Goal: Navigation & Orientation: Find specific page/section

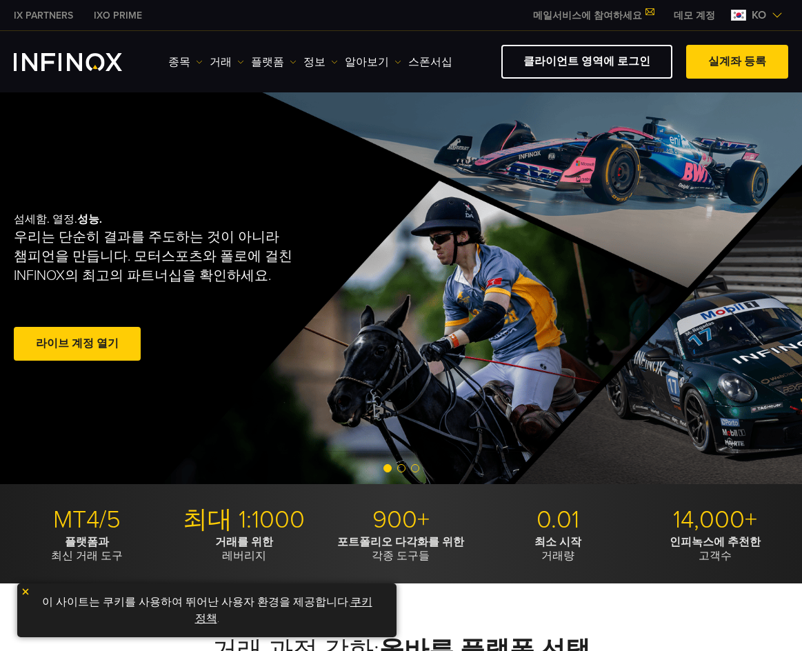
drag, startPoint x: 568, startPoint y: 95, endPoint x: 782, endPoint y: 10, distance: 229.8
click at [782, 10] on img at bounding box center [777, 15] width 11 height 11
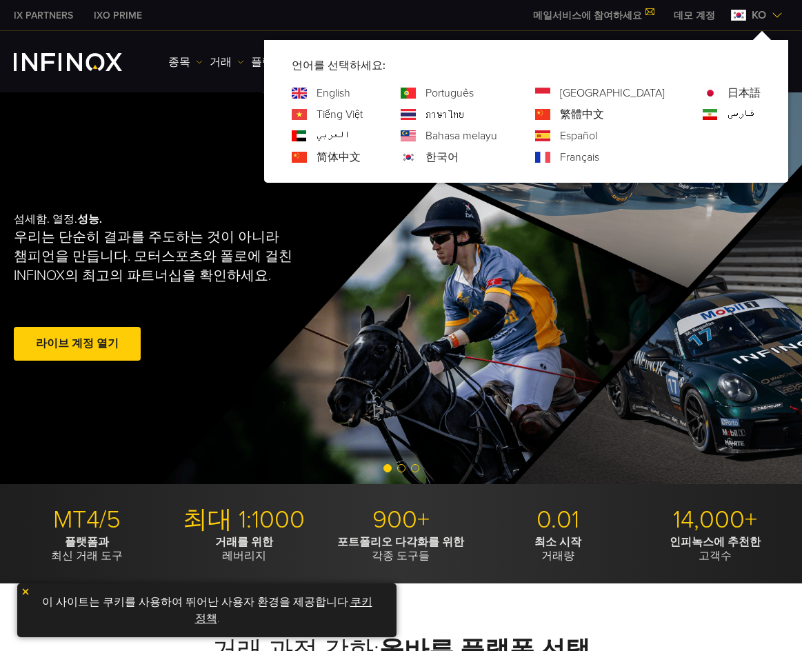
click at [775, 14] on img at bounding box center [777, 15] width 11 height 11
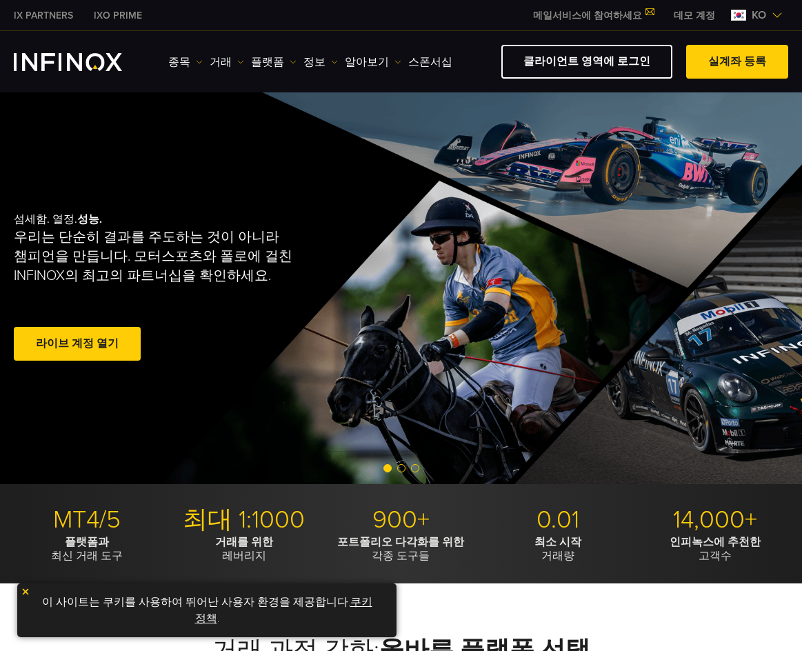
drag, startPoint x: 458, startPoint y: 46, endPoint x: 772, endPoint y: 14, distance: 315.4
click at [772, 14] on img at bounding box center [777, 15] width 11 height 11
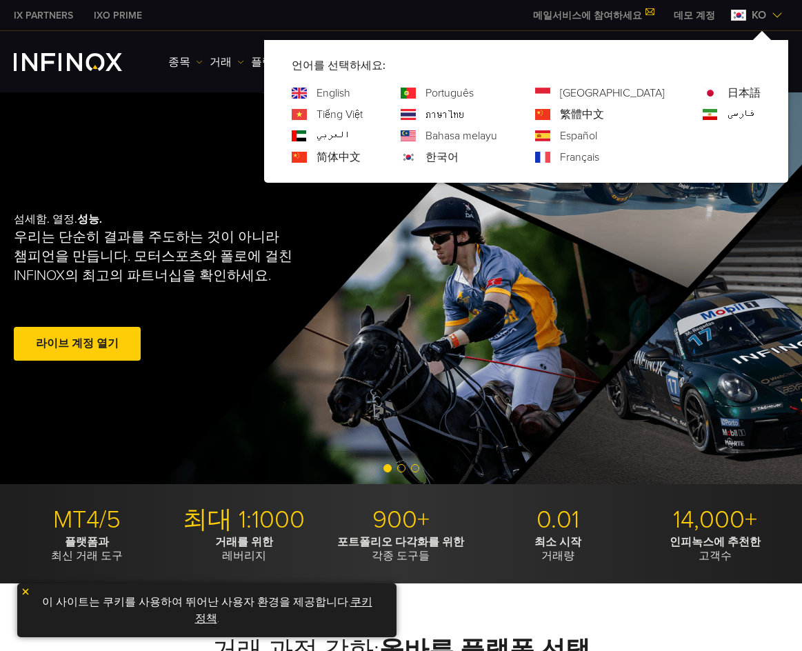
click at [350, 92] on link "English" at bounding box center [334, 93] width 34 height 17
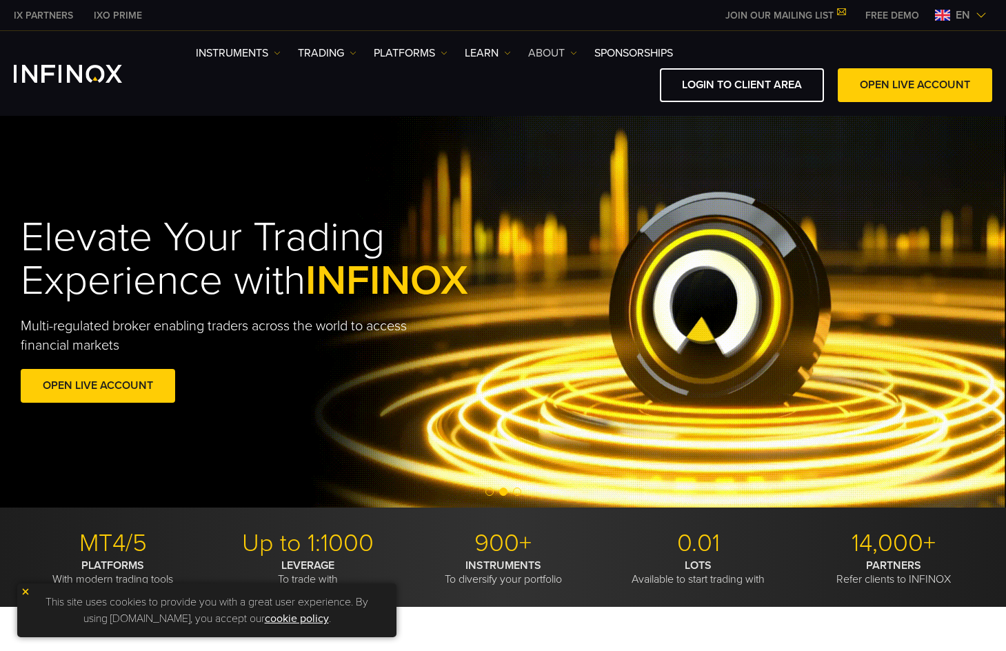
click at [536, 51] on link "ABOUT" at bounding box center [552, 53] width 49 height 17
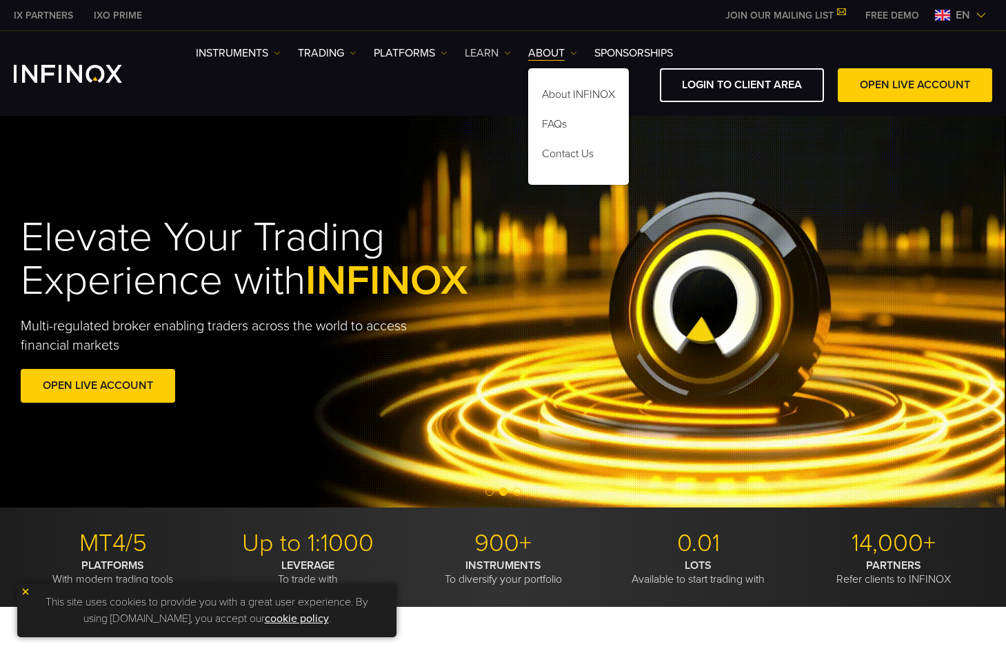
click at [496, 52] on link "Learn" at bounding box center [488, 53] width 46 height 17
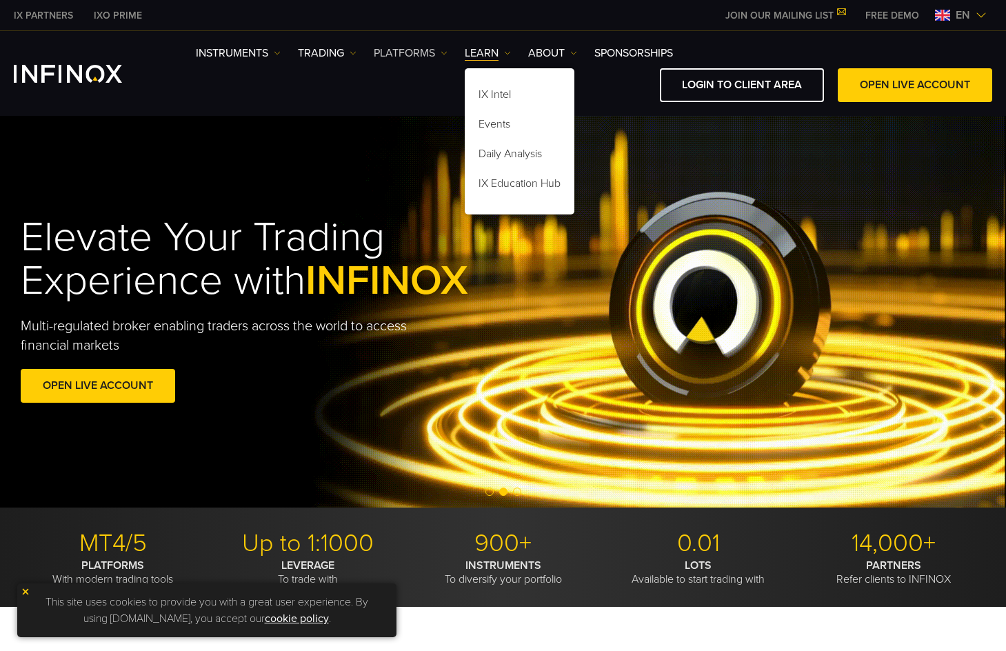
click at [434, 53] on link "PLATFORMS" at bounding box center [411, 53] width 74 height 17
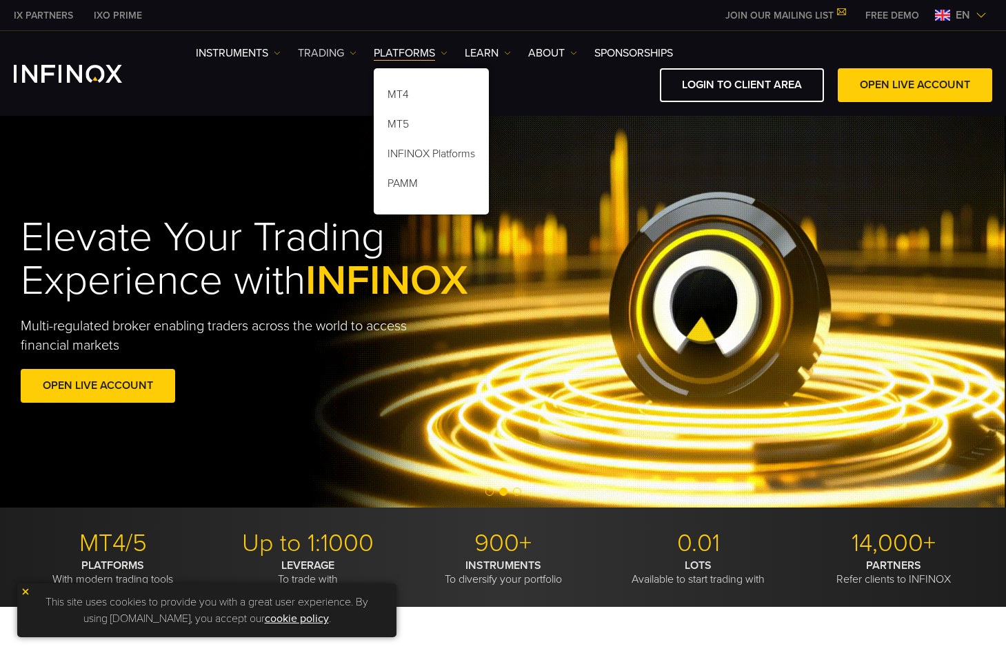
click at [341, 52] on link "TRADING" at bounding box center [327, 53] width 59 height 17
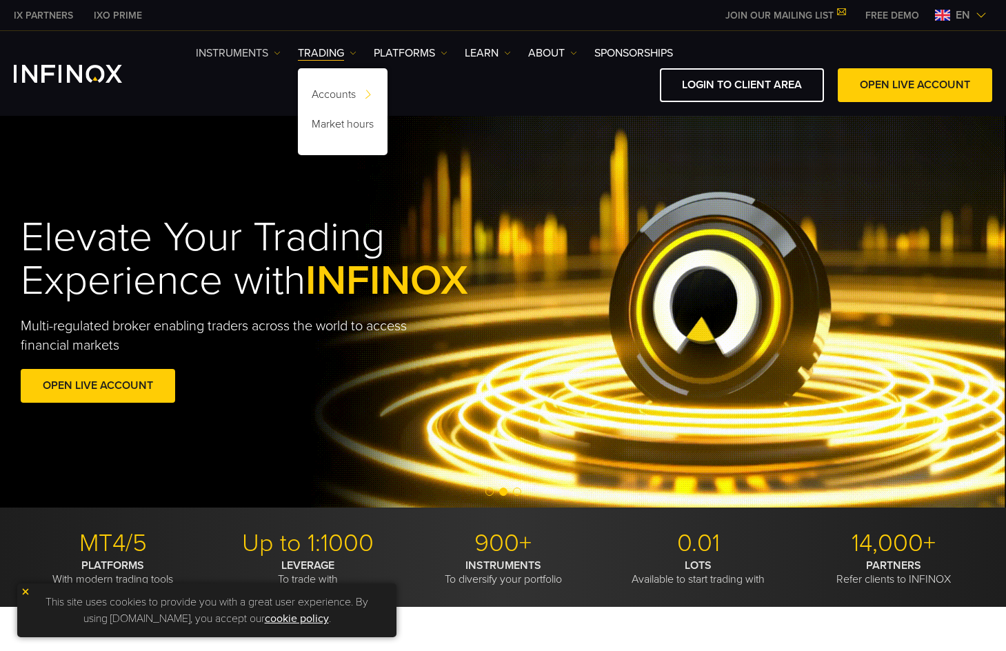
click at [271, 52] on link "Instruments" at bounding box center [238, 53] width 85 height 17
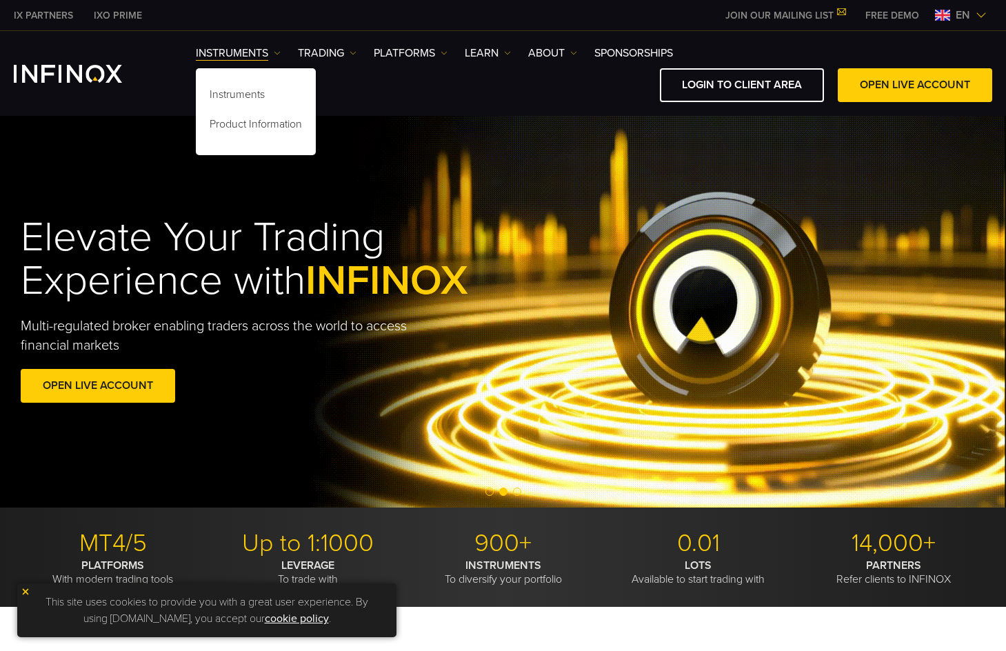
click at [174, 41] on div "Instruments Instruments Product Information TRADING" at bounding box center [503, 73] width 1006 height 85
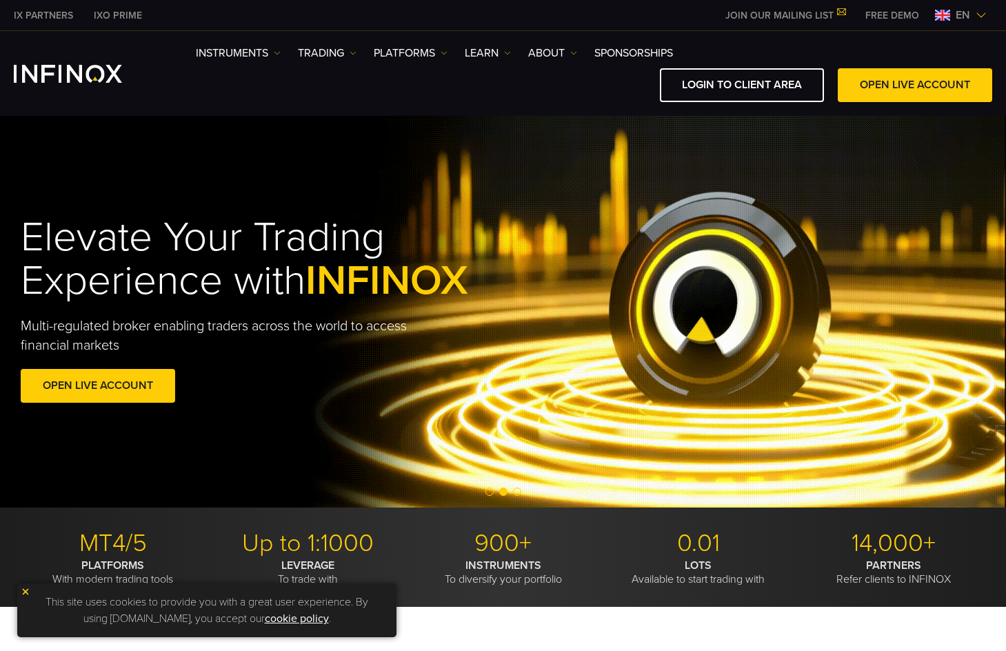
click at [102, 16] on link "IXO PRIME" at bounding box center [117, 15] width 69 height 14
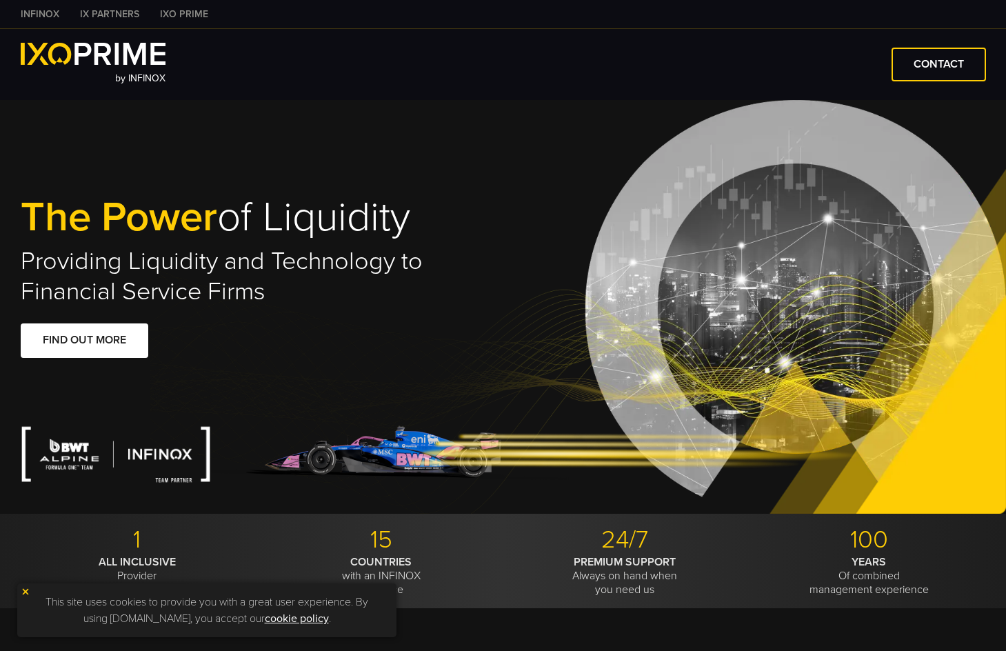
type input "***"
click at [168, 16] on link "IXO PRIME" at bounding box center [184, 14] width 69 height 14
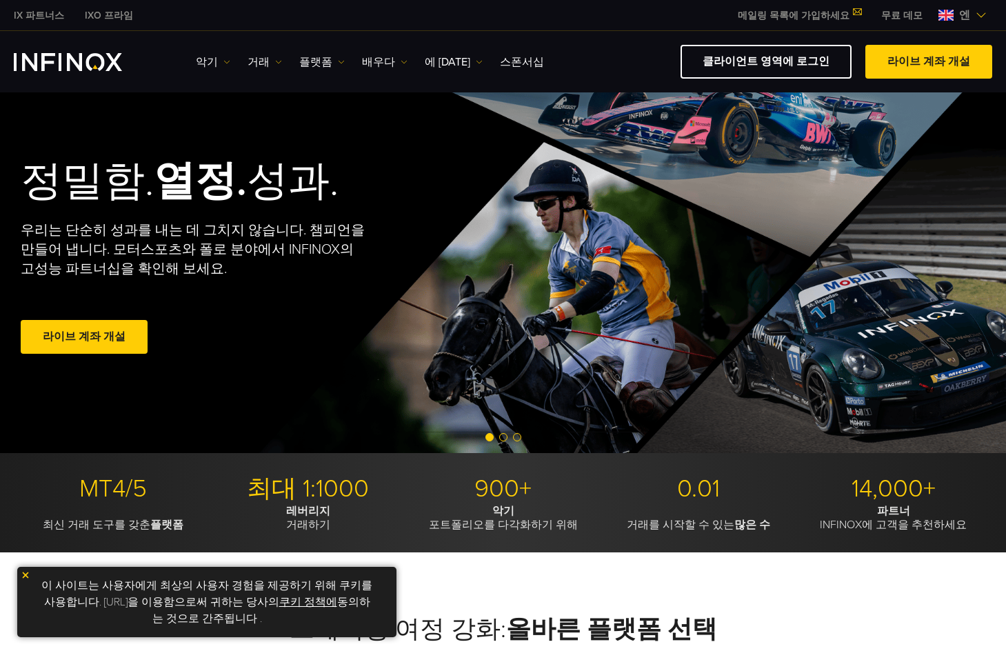
click at [979, 14] on img at bounding box center [981, 15] width 11 height 11
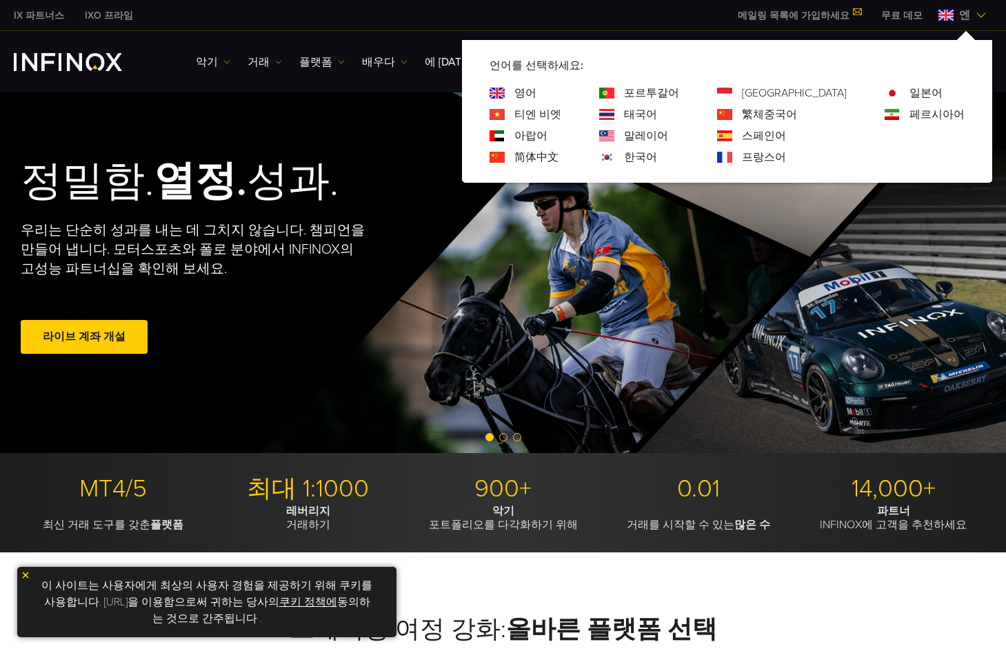
click at [979, 14] on img at bounding box center [981, 15] width 11 height 11
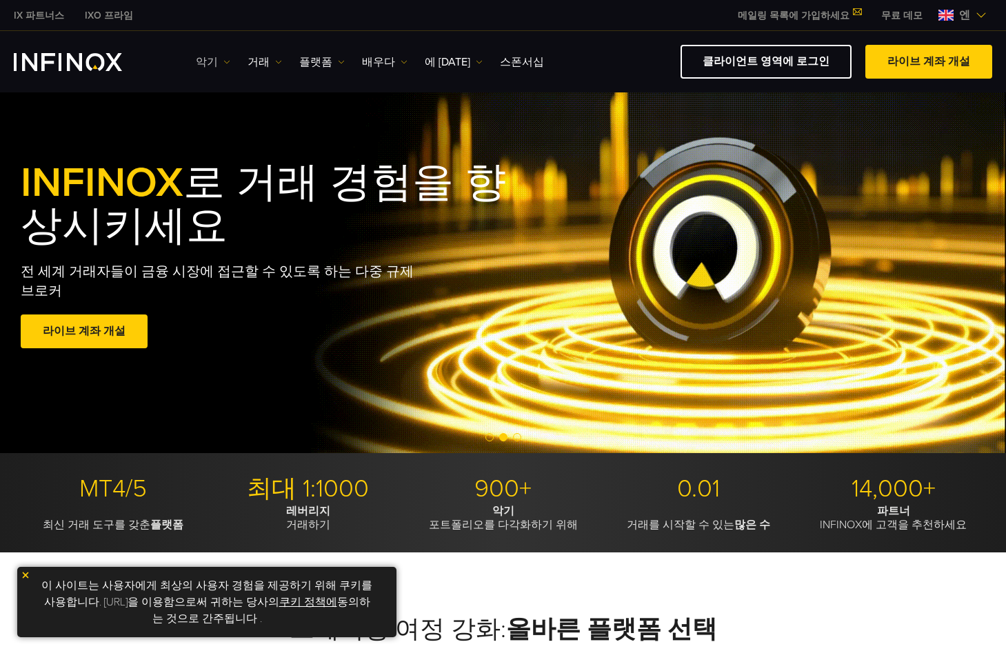
click at [207, 57] on font "악기" at bounding box center [207, 62] width 22 height 14
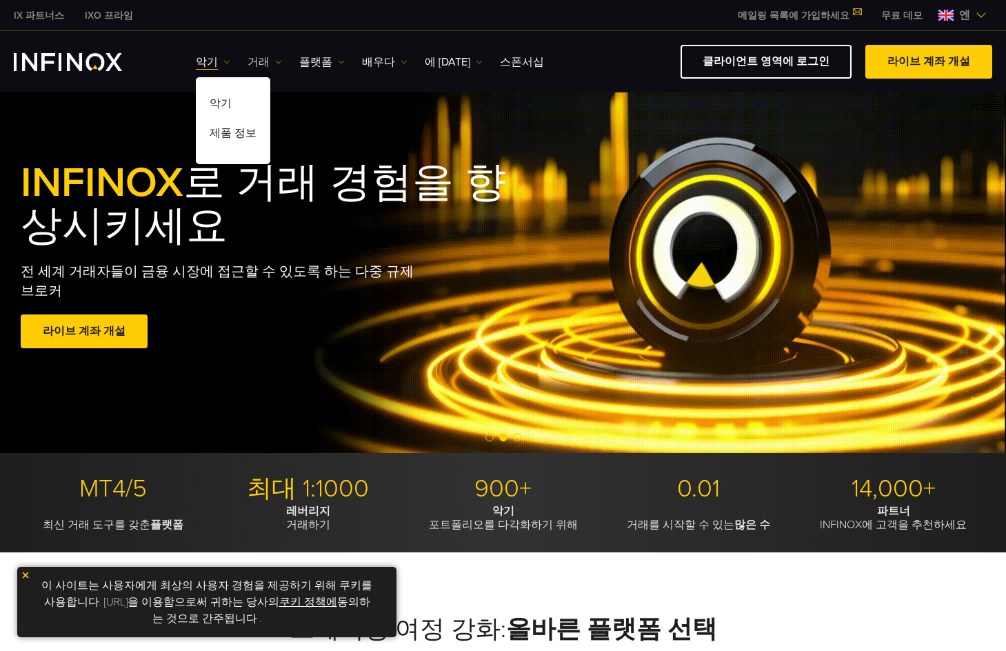
click at [248, 62] on font "거래" at bounding box center [259, 62] width 22 height 14
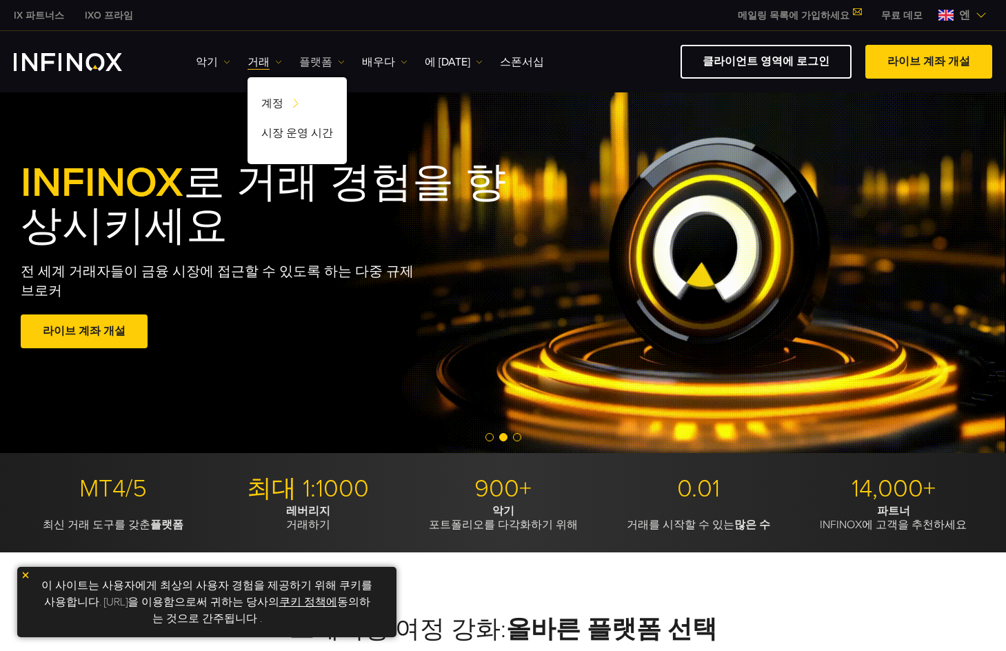
click at [315, 64] on font "플랫폼" at bounding box center [315, 62] width 33 height 14
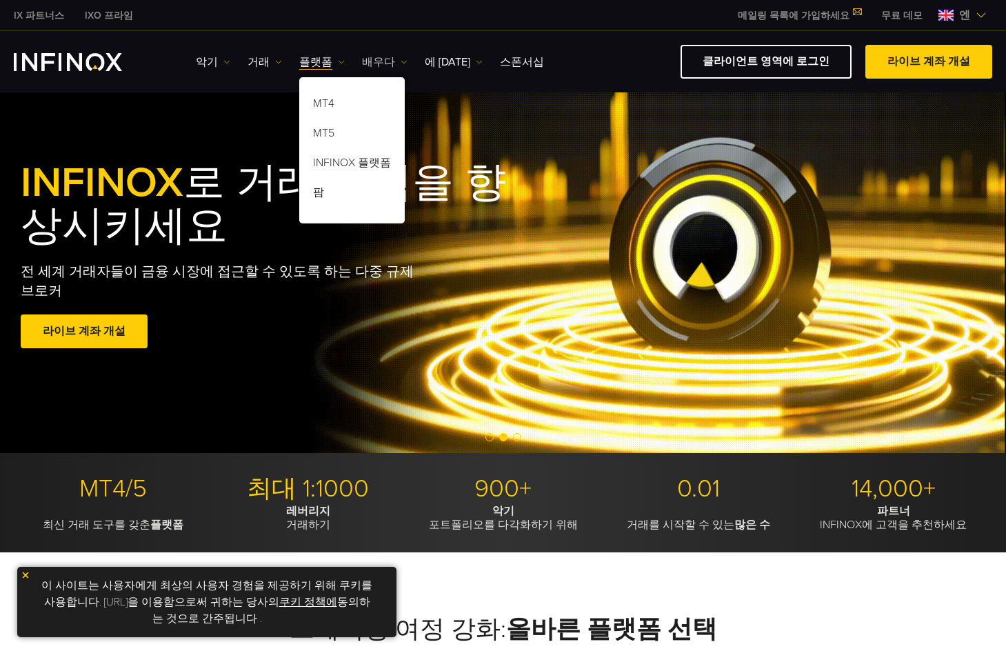
click at [372, 67] on font "배우다" at bounding box center [378, 62] width 33 height 14
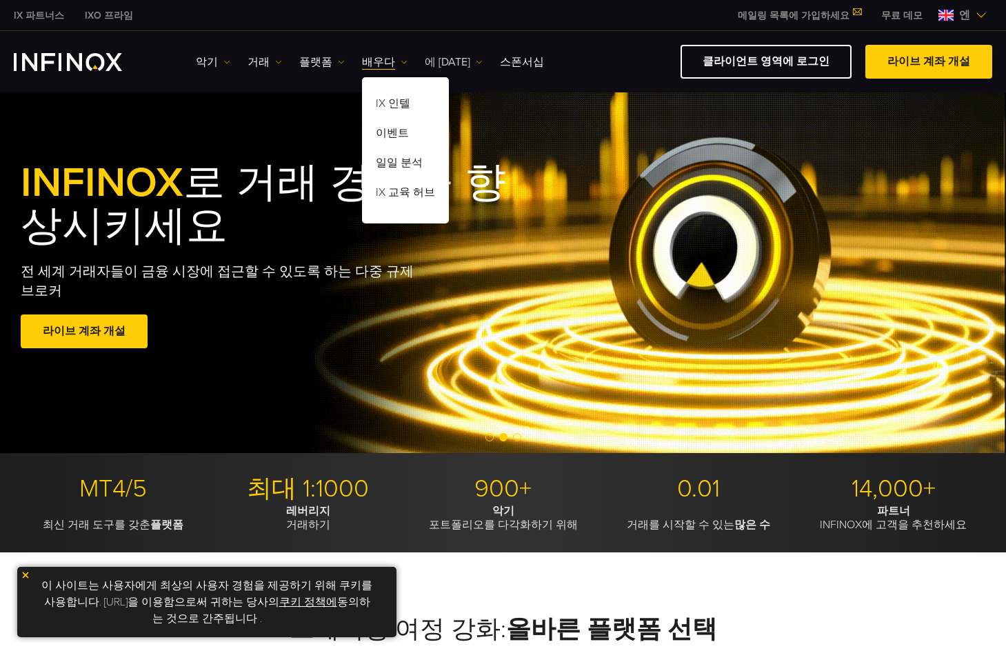
click at [425, 63] on font "에 [DATE]" at bounding box center [448, 62] width 46 height 14
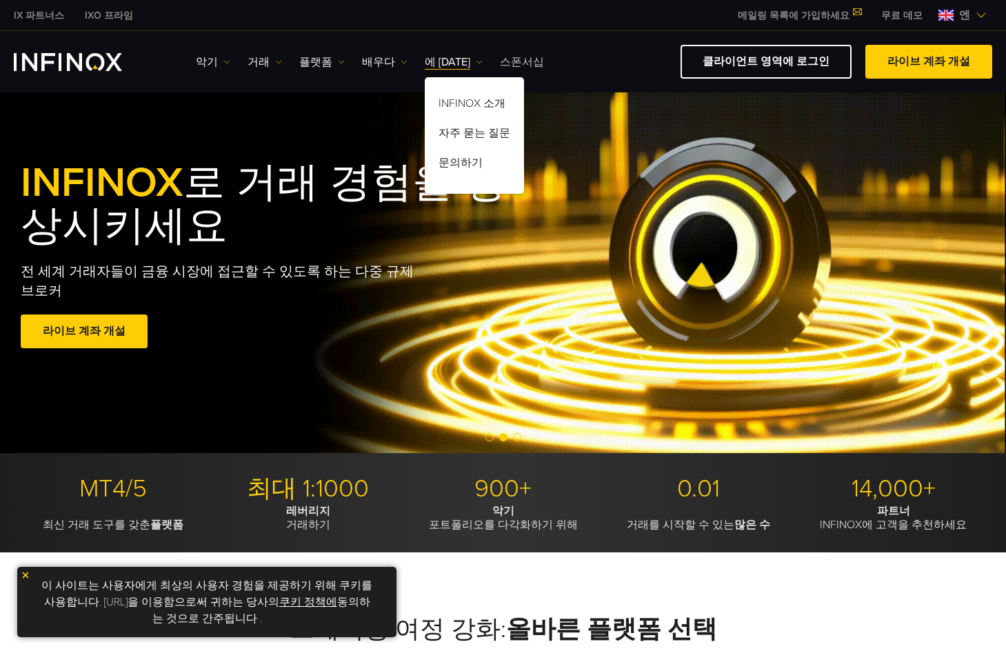
click at [500, 61] on font "스폰서십" at bounding box center [522, 62] width 44 height 14
